Goal: Transaction & Acquisition: Obtain resource

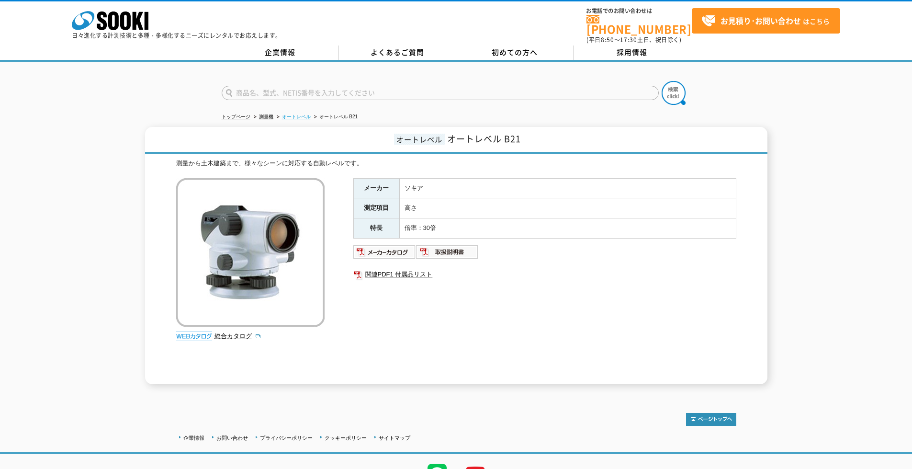
click at [293, 114] on link "オートレベル" at bounding box center [296, 116] width 29 height 5
